Goal: Task Accomplishment & Management: Complete application form

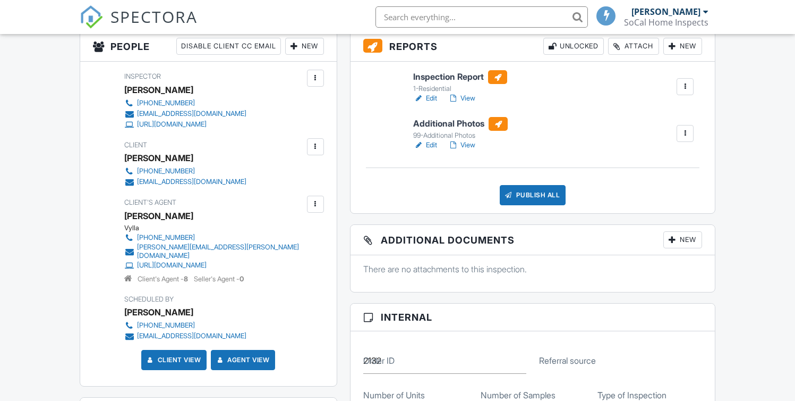
click at [436, 144] on link "Edit" at bounding box center [425, 145] width 24 height 11
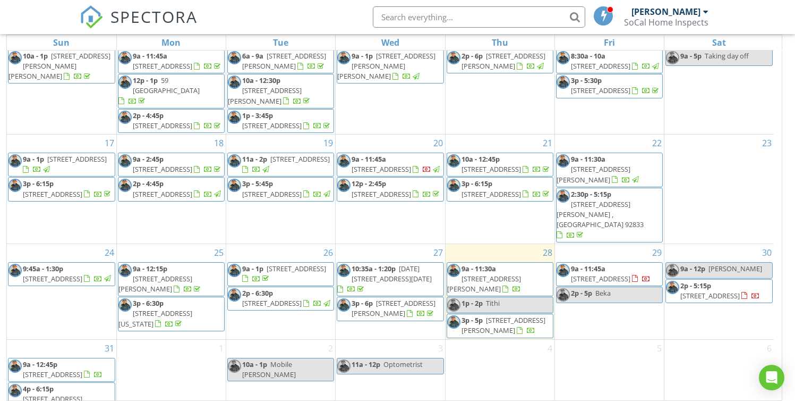
scroll to position [141, 0]
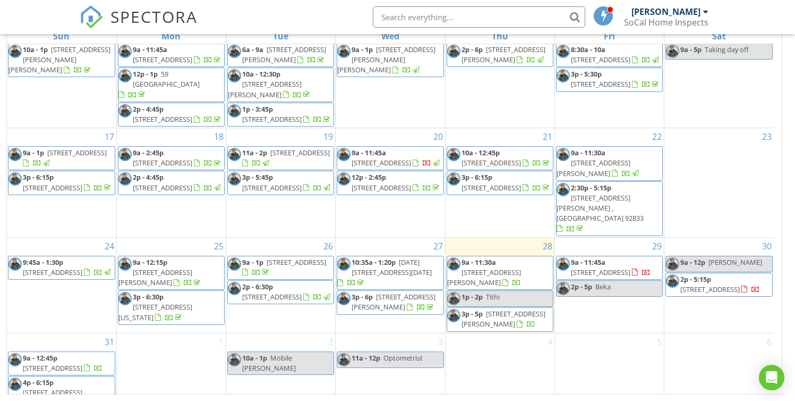
click at [520, 290] on link "1p - 2p Tithi" at bounding box center [500, 298] width 107 height 16
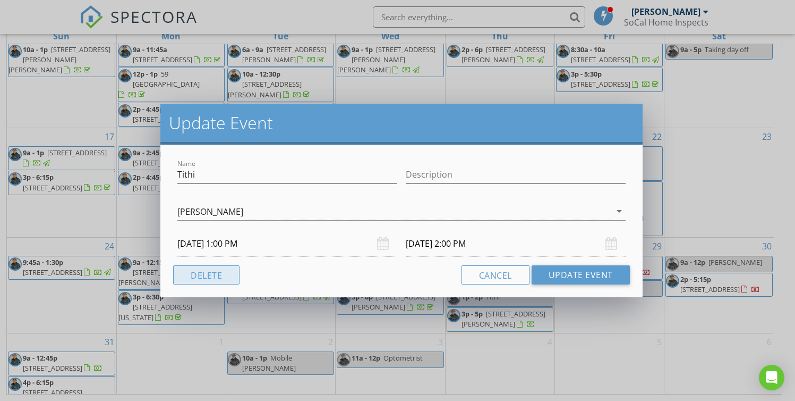
click at [203, 273] on button "Delete" at bounding box center [206, 274] width 66 height 19
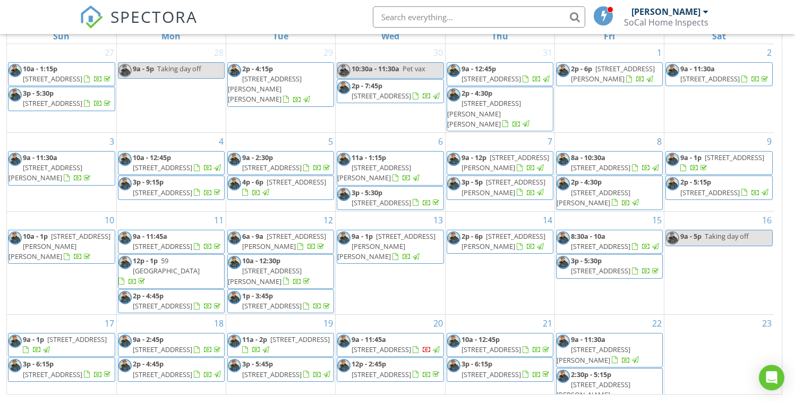
scroll to position [0, 0]
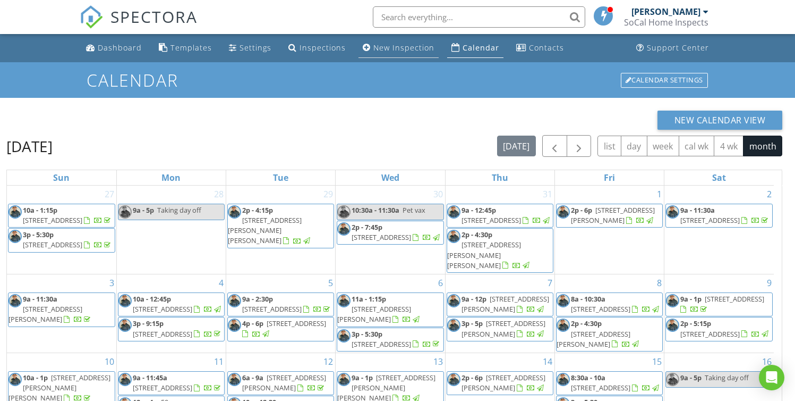
click at [402, 50] on div "New Inspection" at bounding box center [404, 48] width 61 height 10
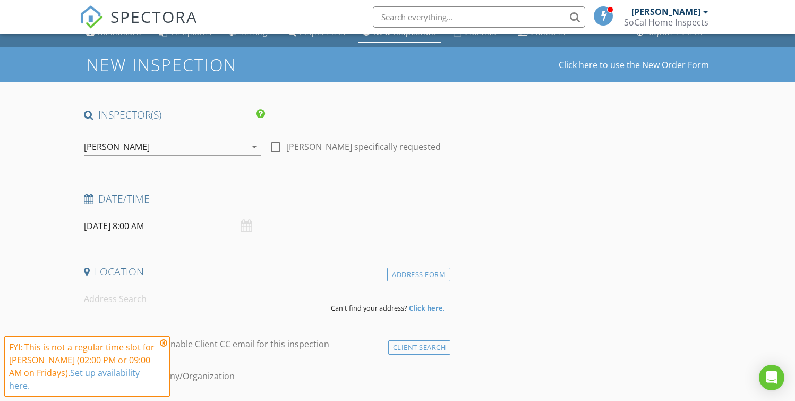
scroll to position [20, 0]
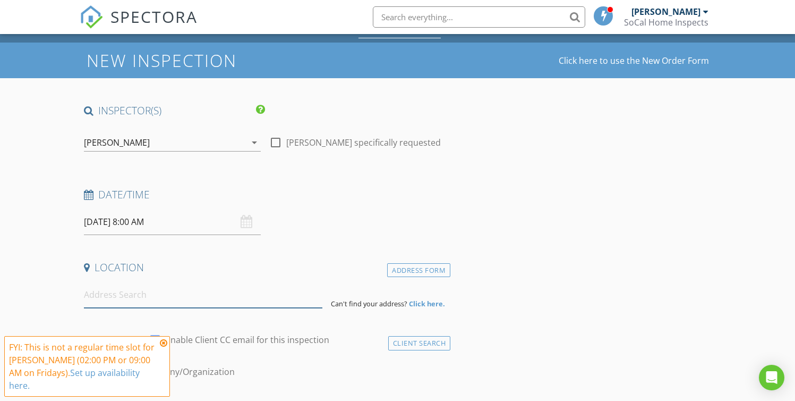
click at [115, 294] on input at bounding box center [203, 295] width 239 height 26
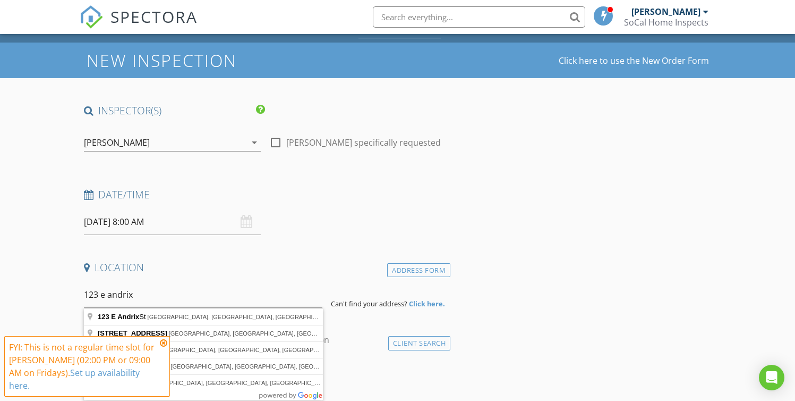
type input "[STREET_ADDRESS]"
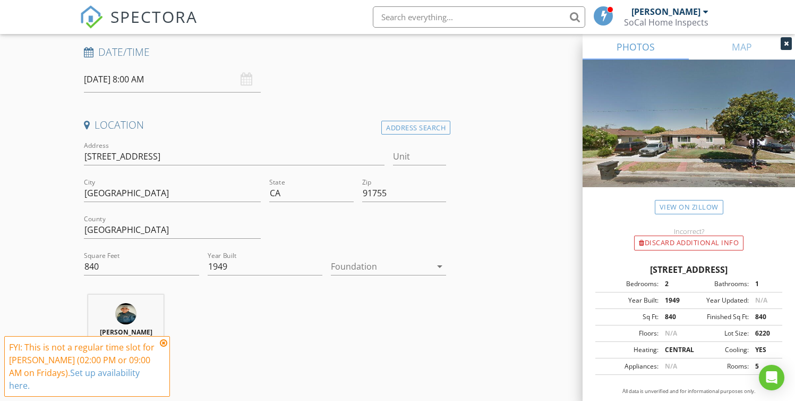
scroll to position [164, 0]
click at [352, 265] on div at bounding box center [381, 264] width 100 height 17
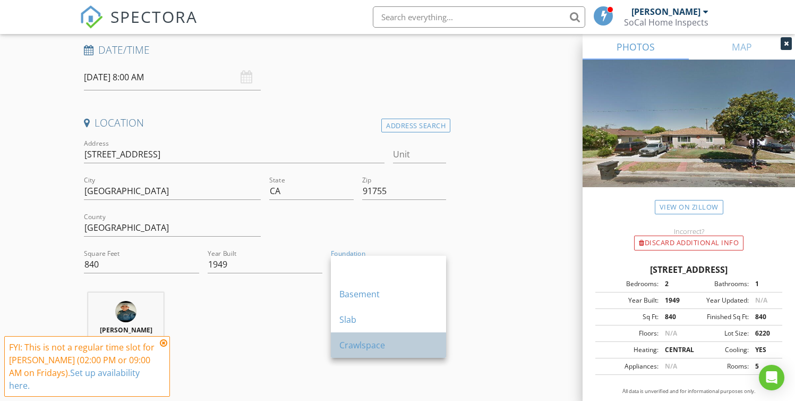
click at [357, 338] on div "Crawlspace" at bounding box center [389, 345] width 98 height 26
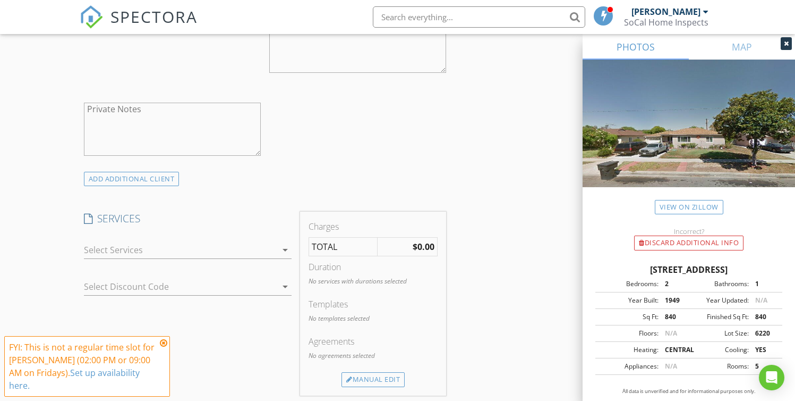
scroll to position [697, 0]
click at [159, 247] on div at bounding box center [180, 248] width 193 height 17
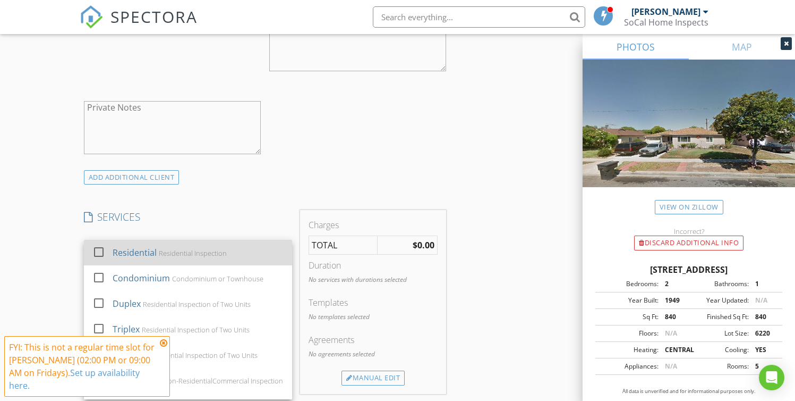
click at [156, 249] on div "Residential Residential Inspection" at bounding box center [198, 252] width 171 height 21
